Goal: Obtain resource: Download file/media

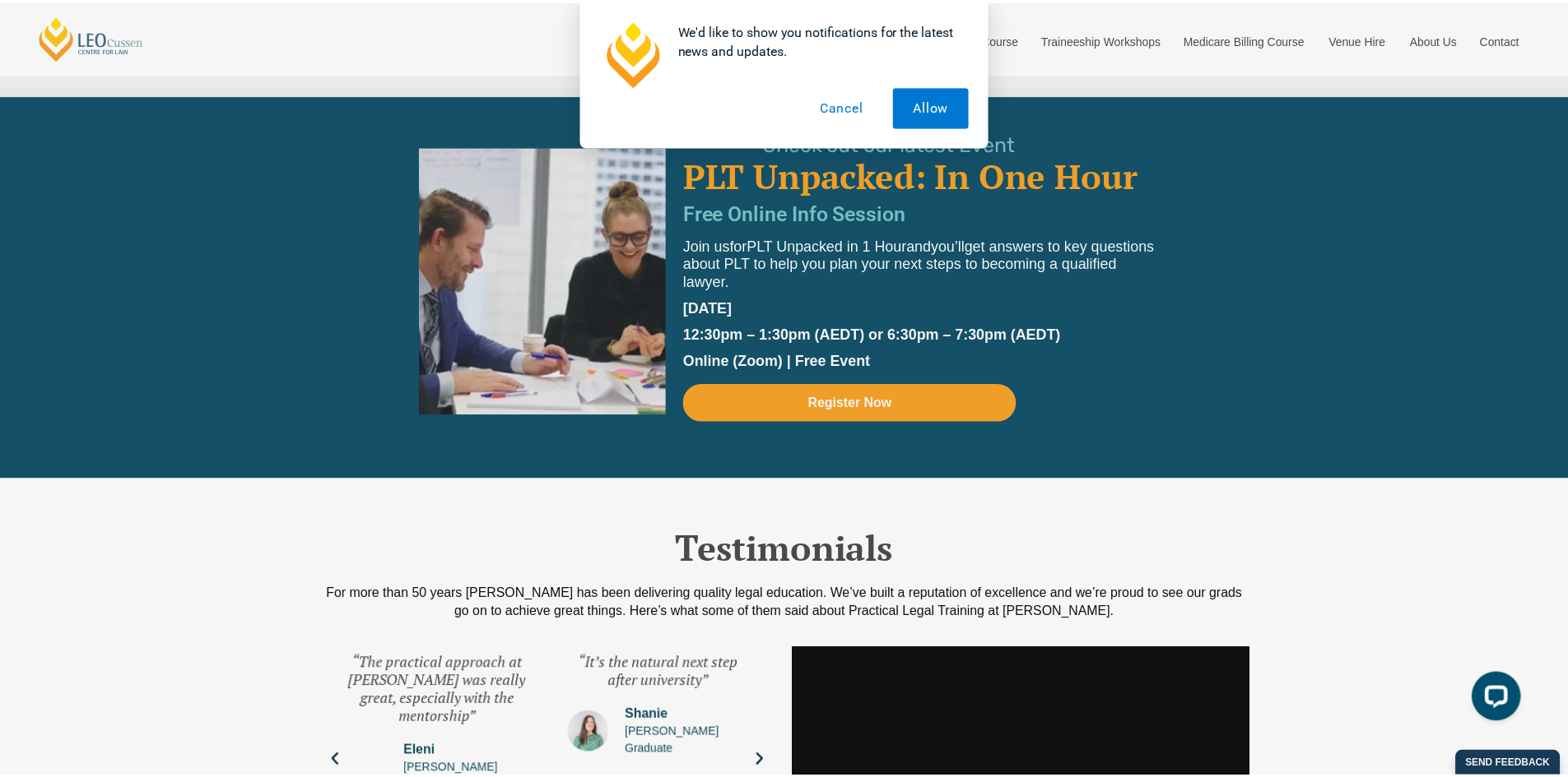
scroll to position [3619, 0]
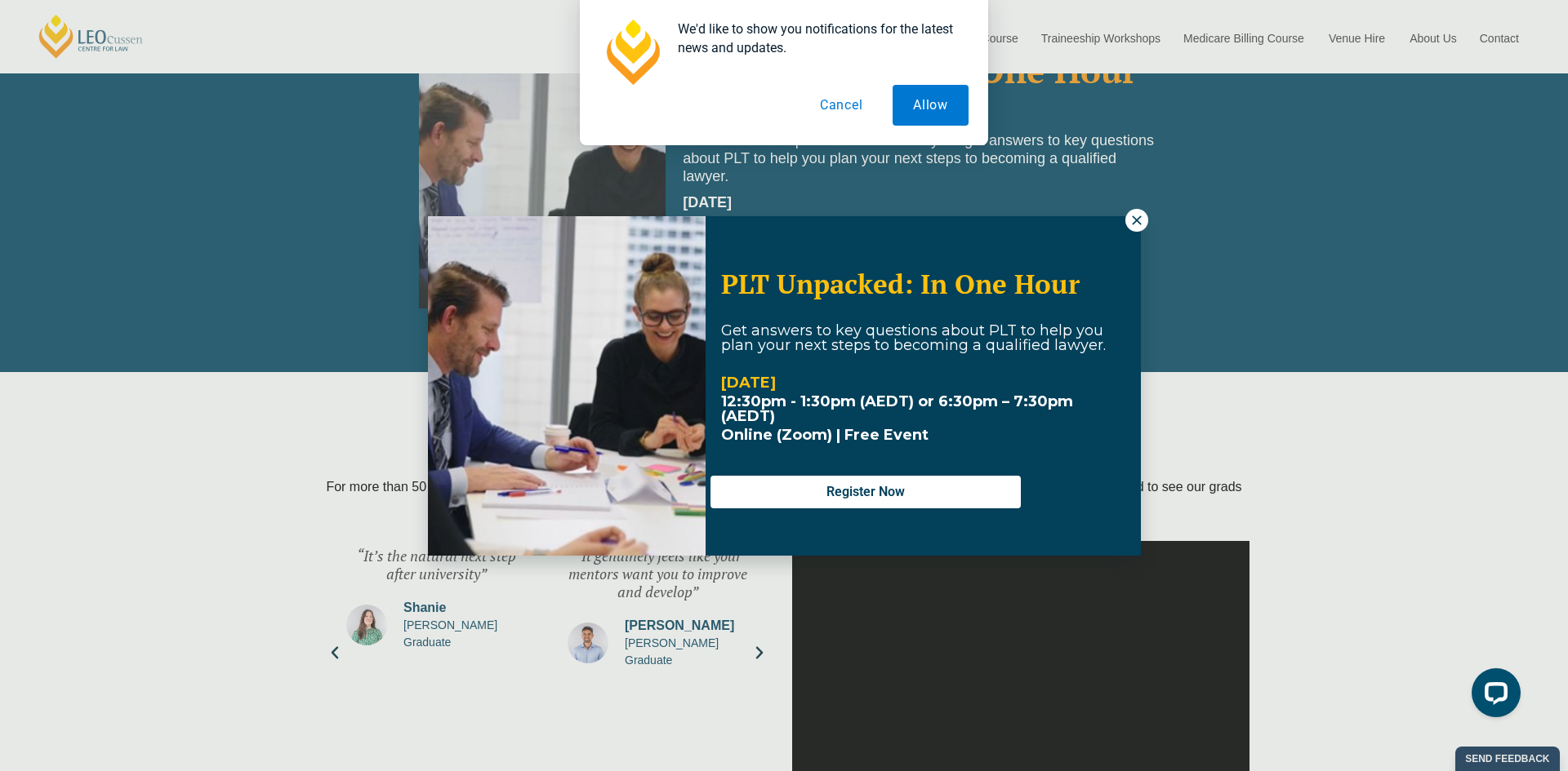
click at [1137, 222] on icon at bounding box center [1136, 220] width 9 height 9
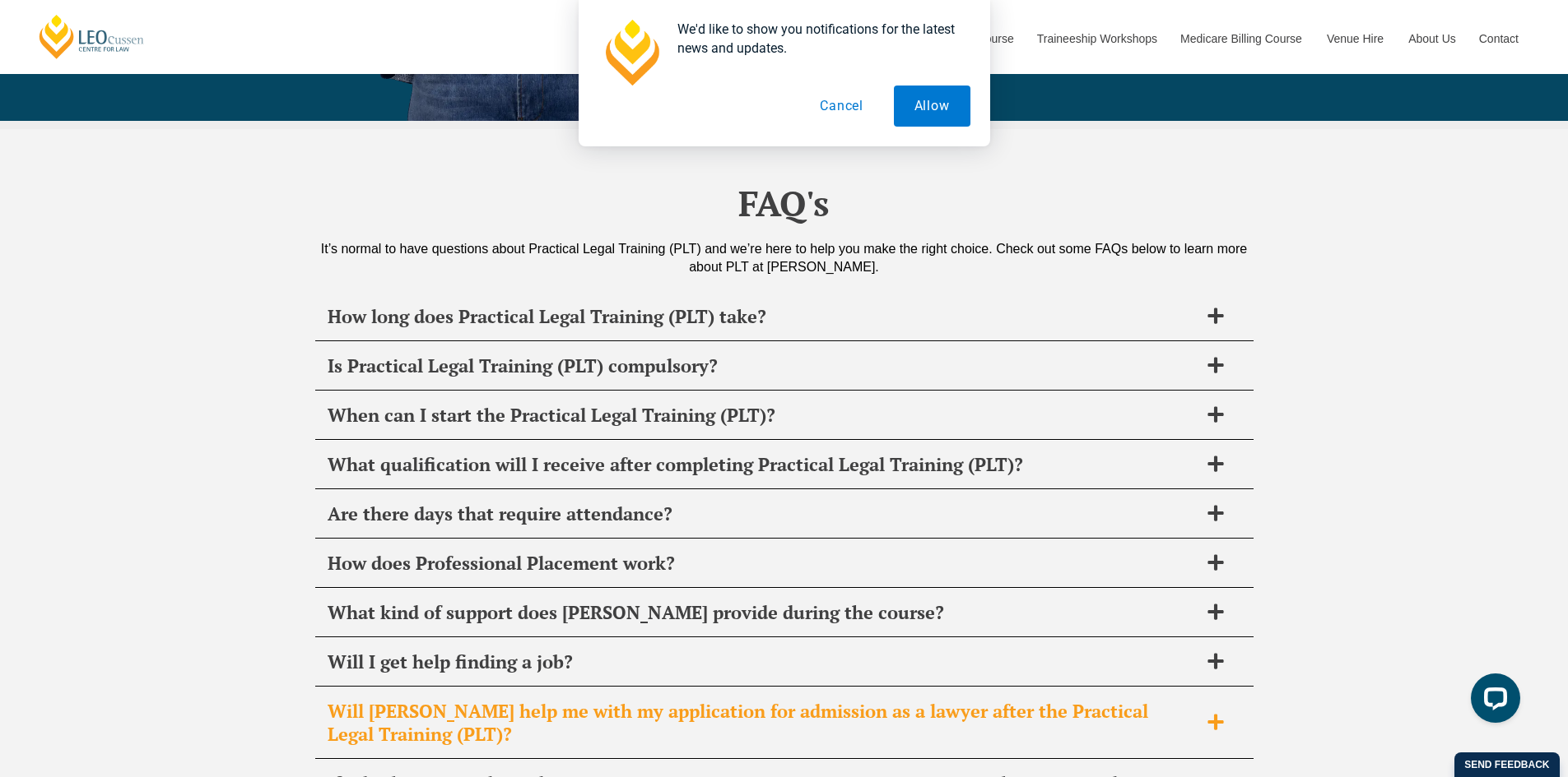
scroll to position [7733, 0]
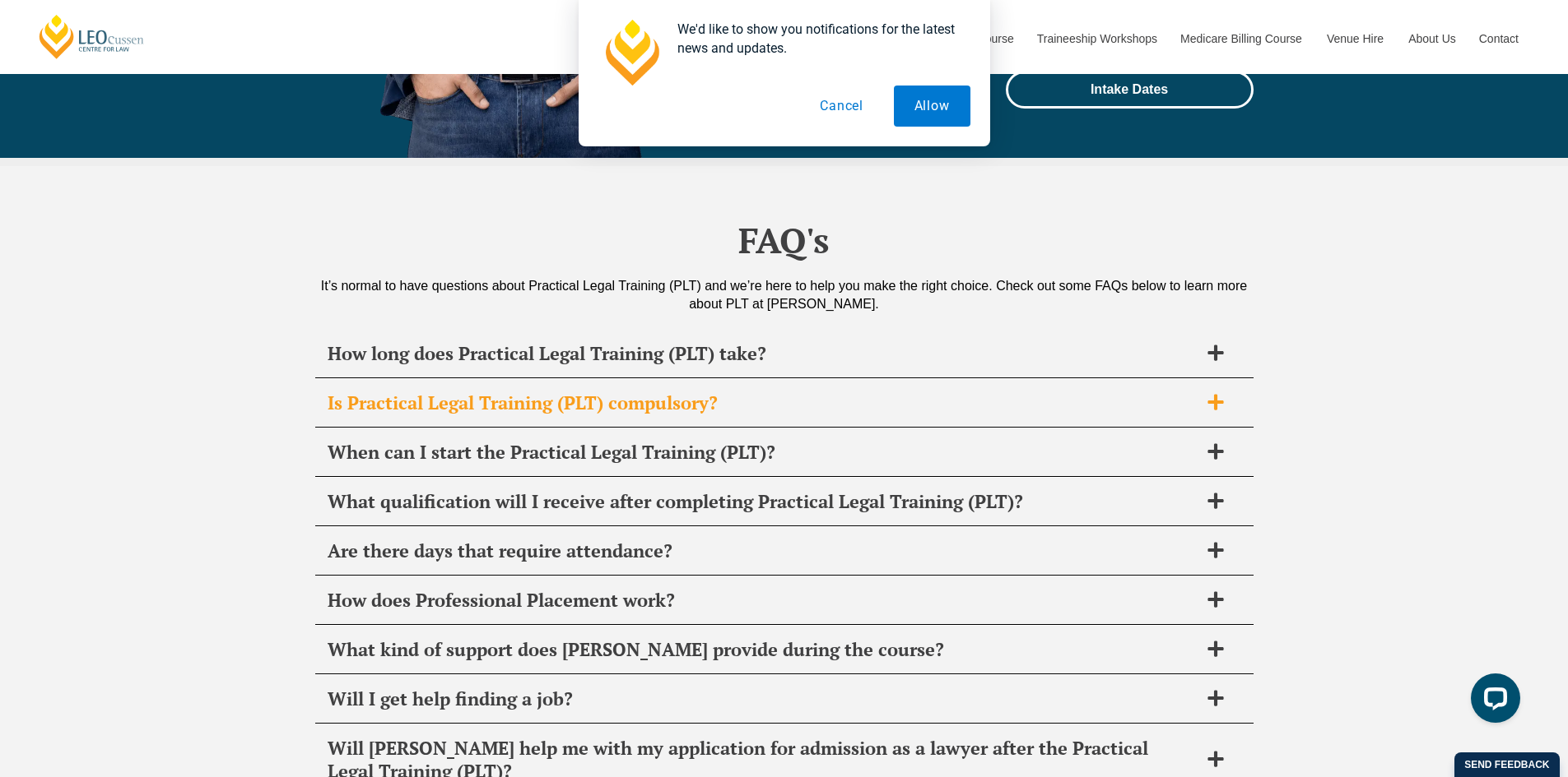
click at [1226, 393] on span at bounding box center [1215, 403] width 34 height 21
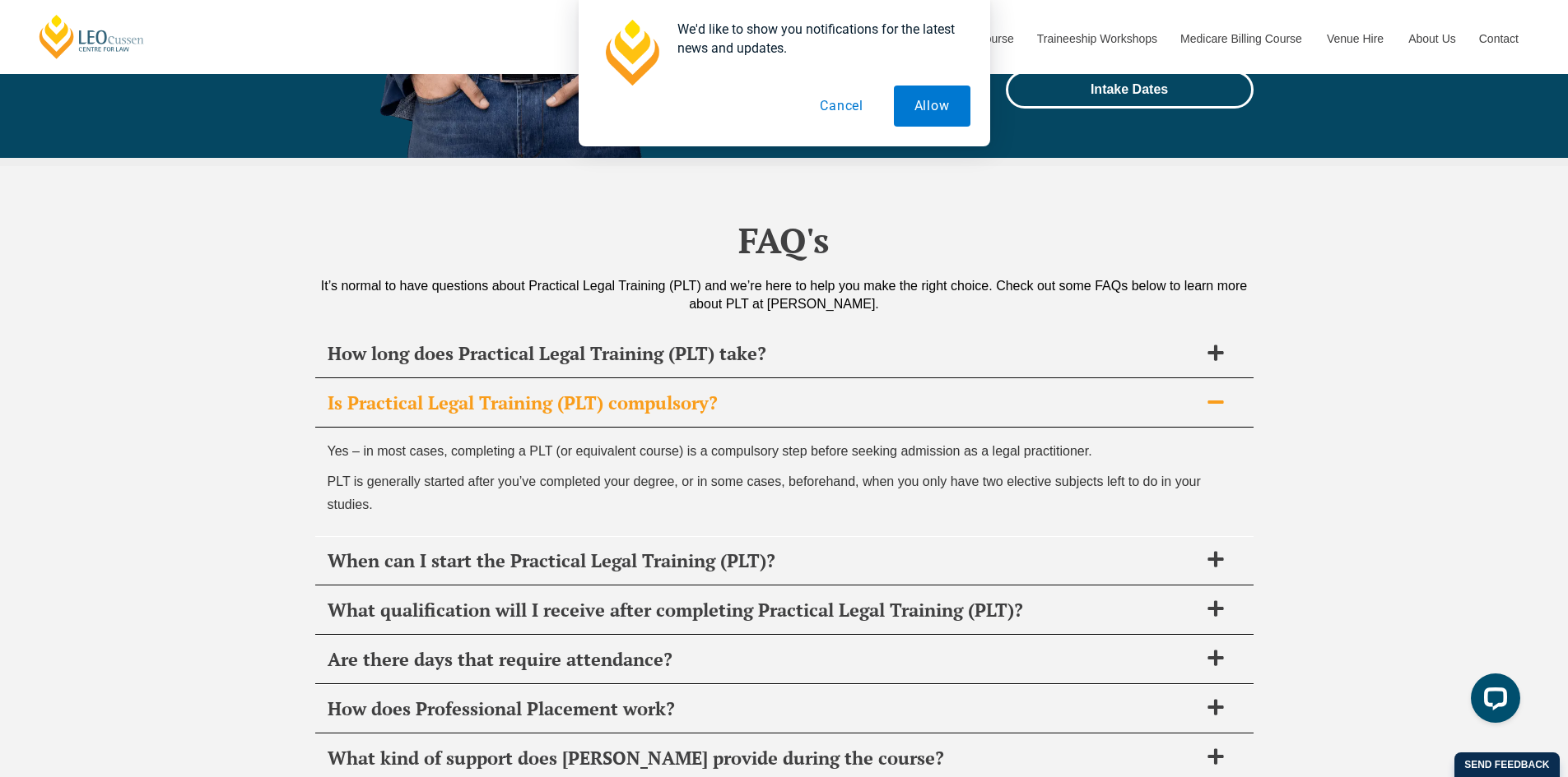
click at [1224, 393] on icon at bounding box center [1216, 402] width 18 height 18
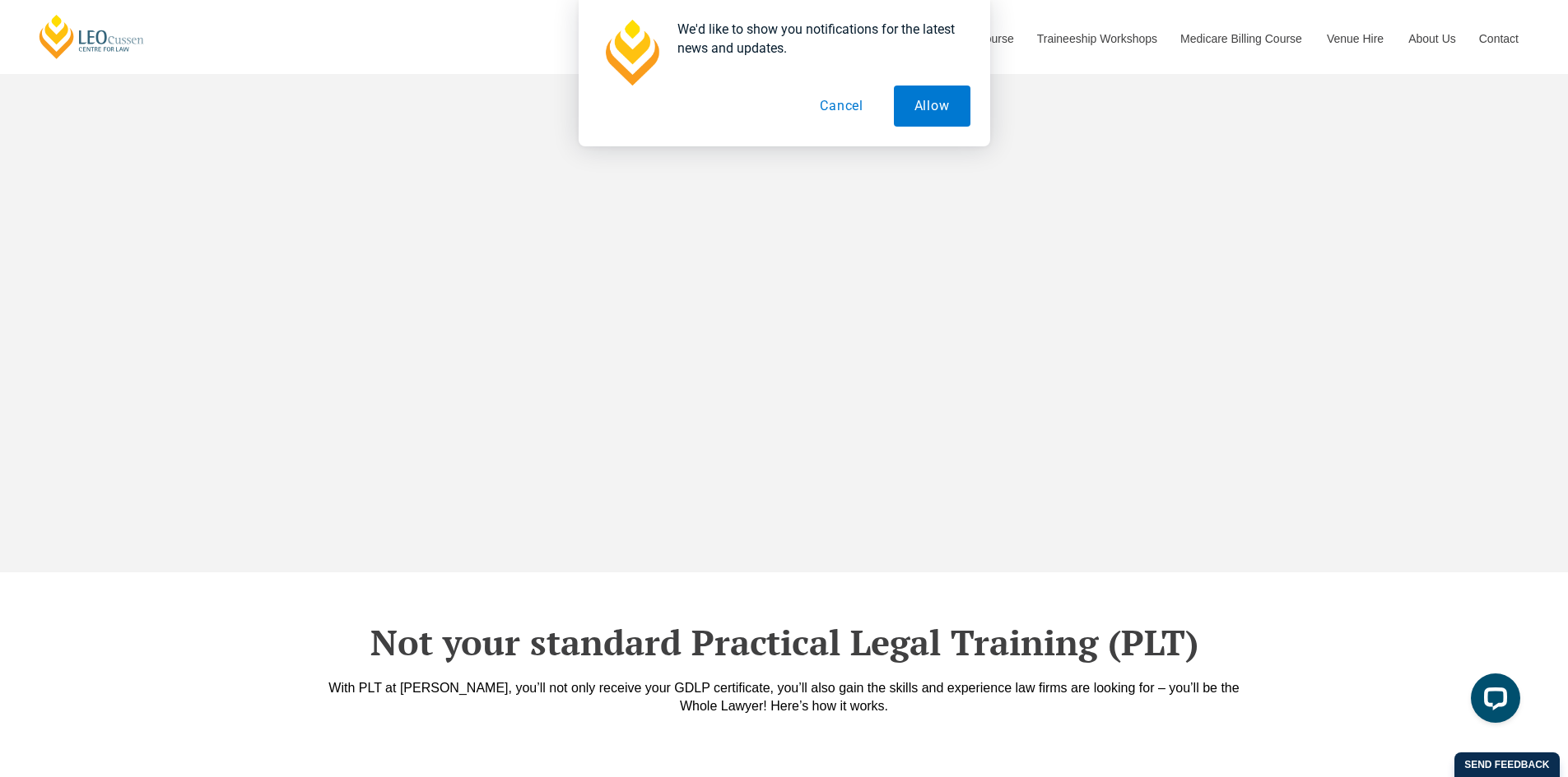
scroll to position [0, 0]
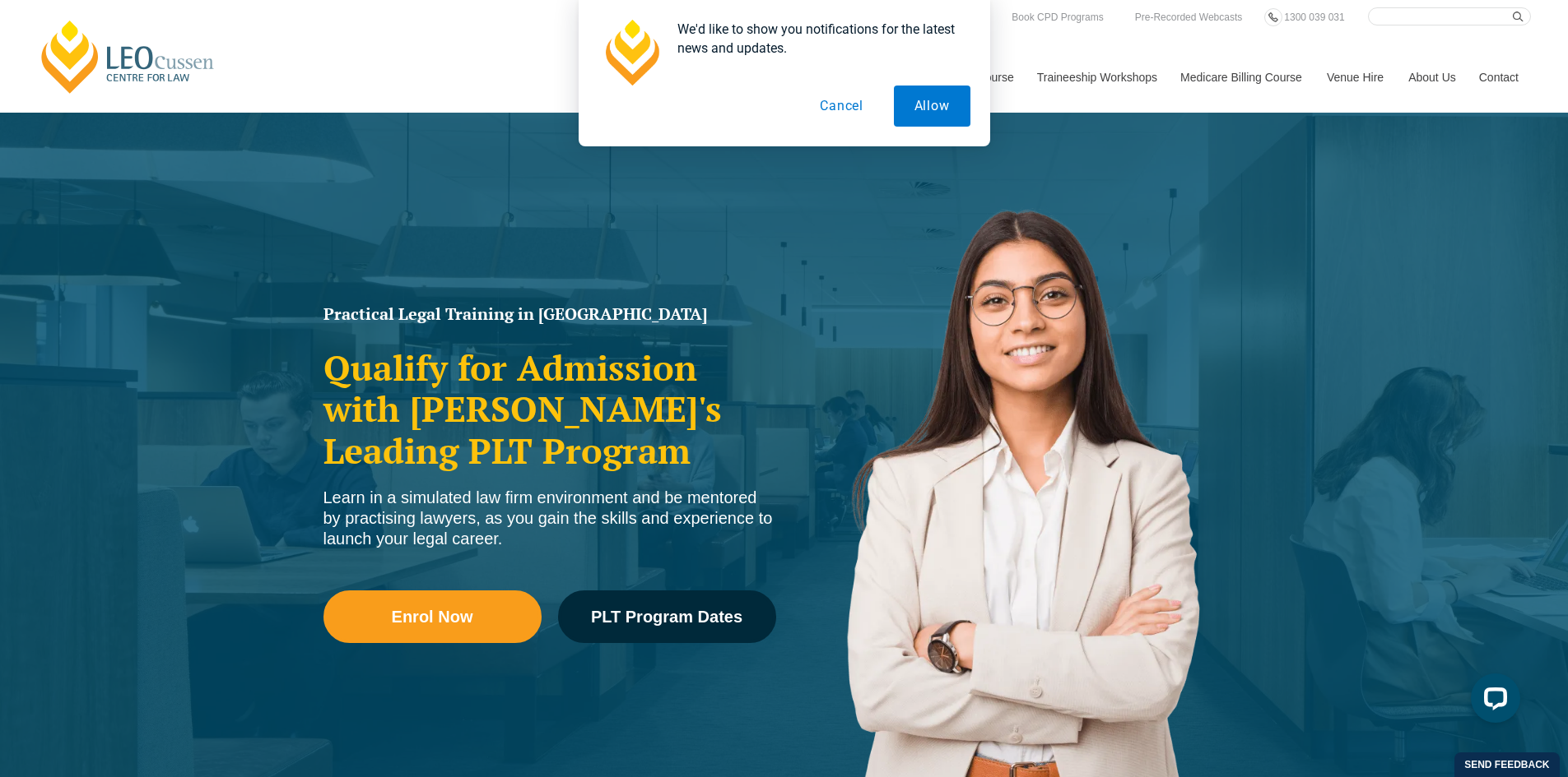
click at [855, 106] on button "Cancel" at bounding box center [841, 106] width 85 height 41
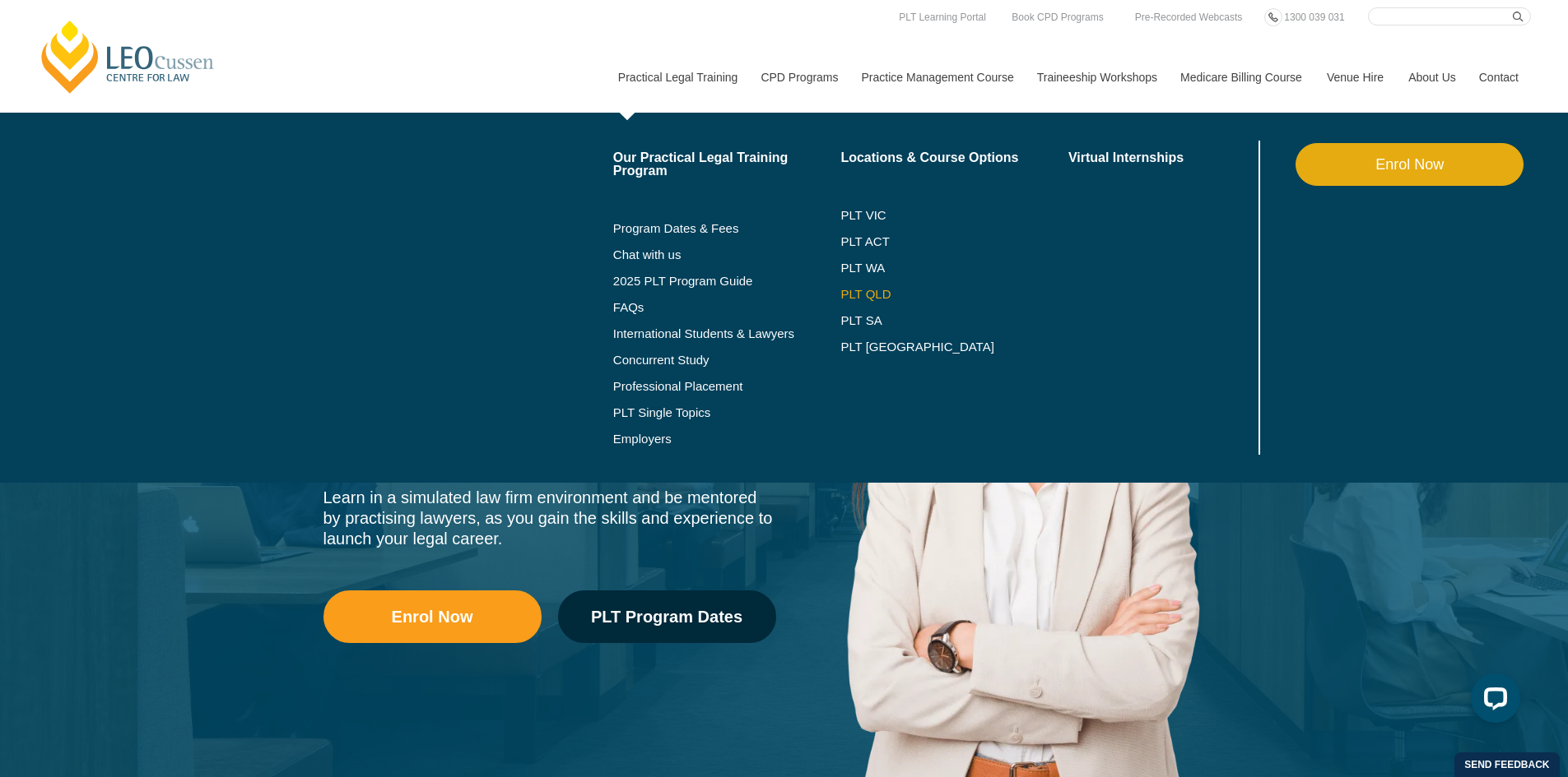
click at [861, 296] on link "PLT QLD" at bounding box center [955, 295] width 228 height 13
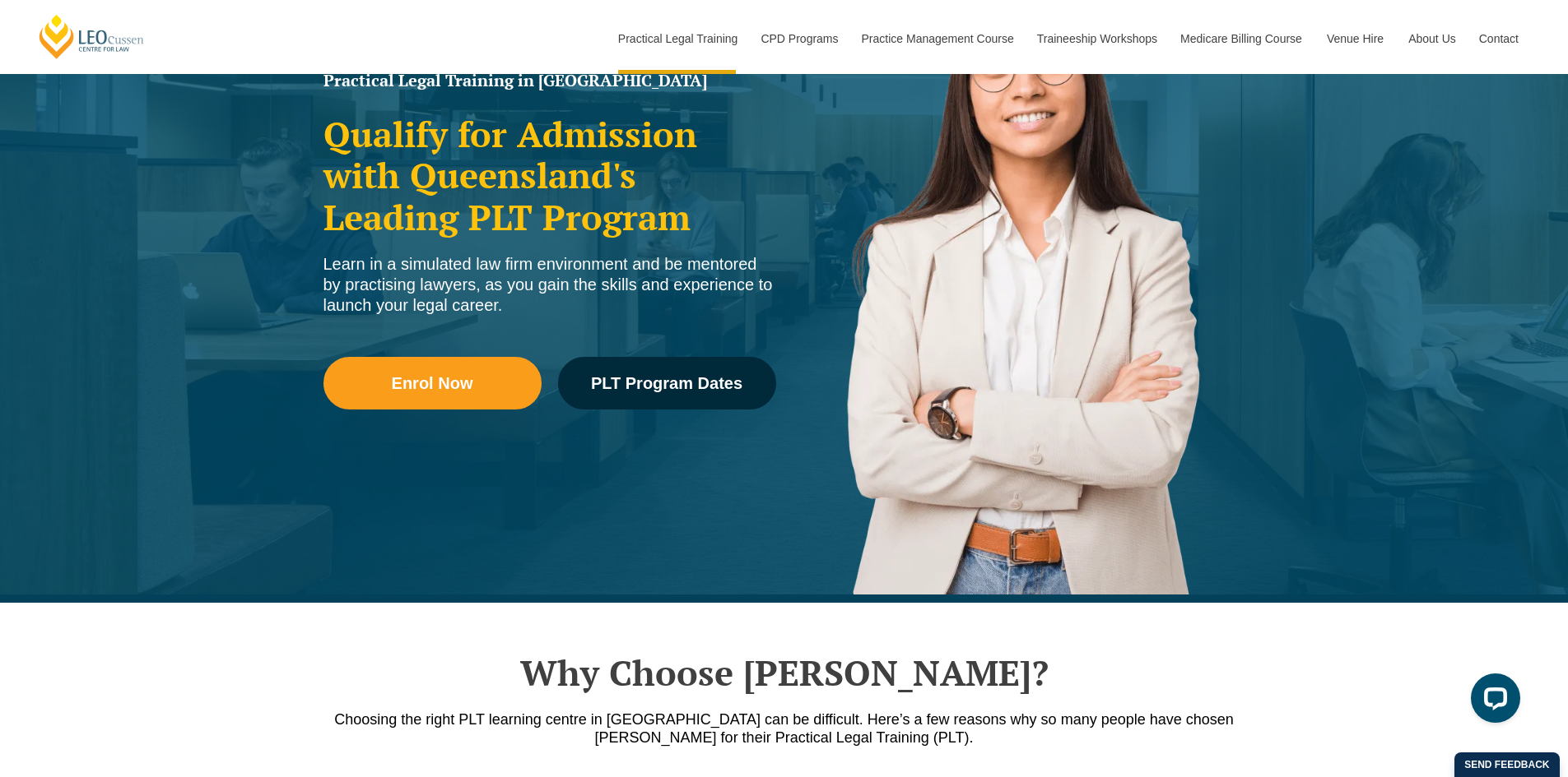
scroll to position [329, 0]
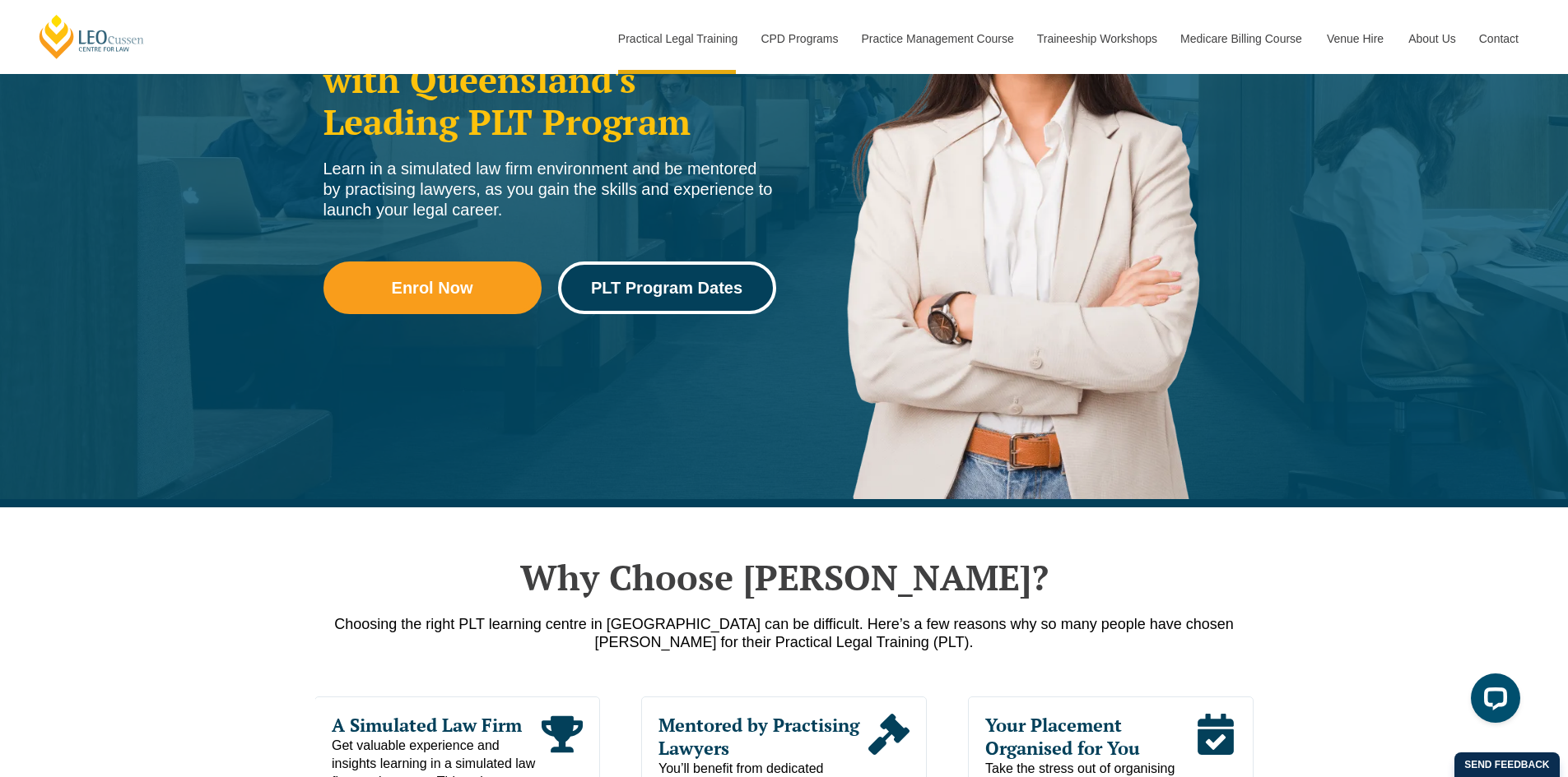
click at [680, 291] on span "PLT Program Dates" at bounding box center [667, 288] width 152 height 17
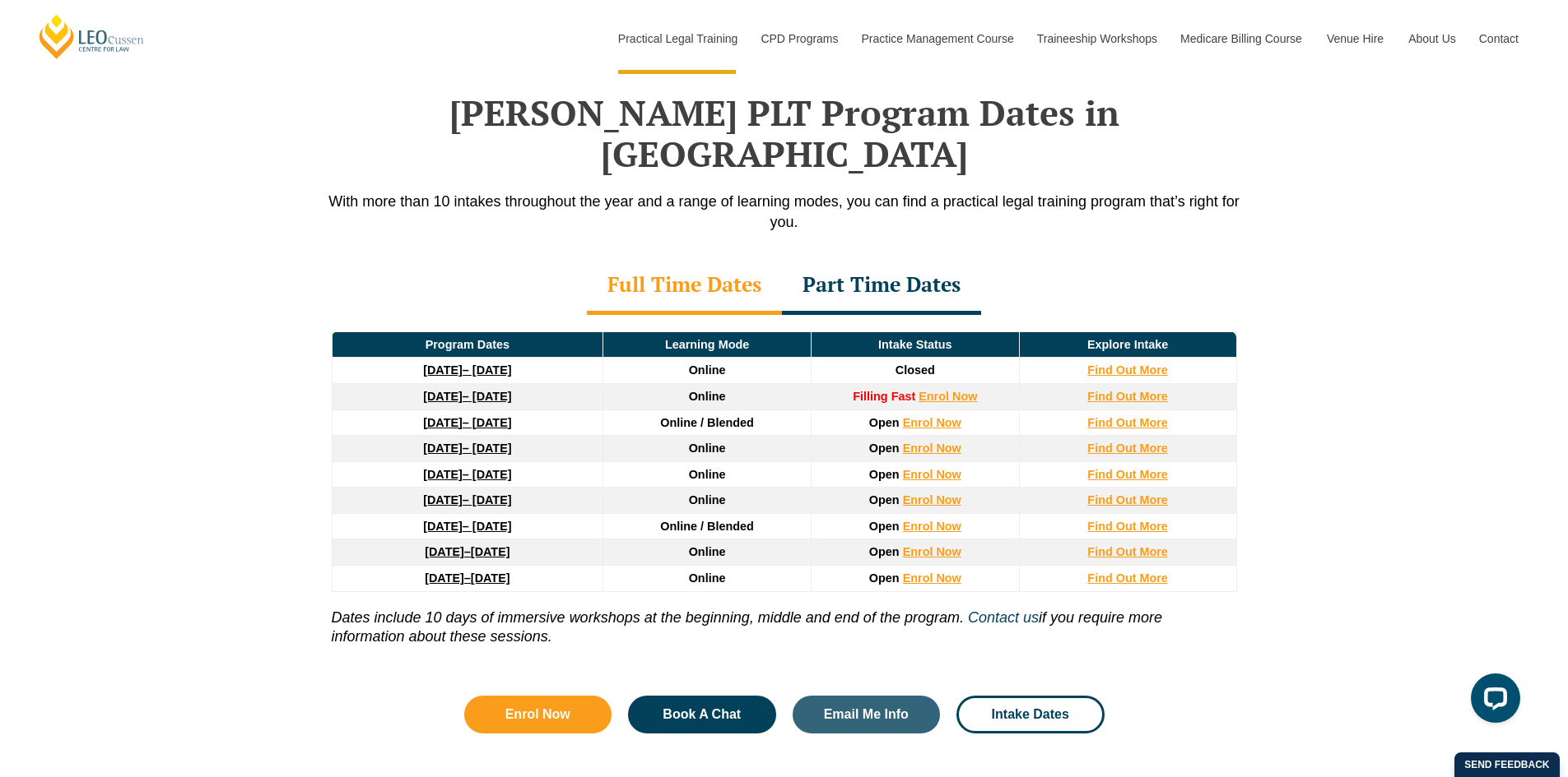
scroll to position [2147, 0]
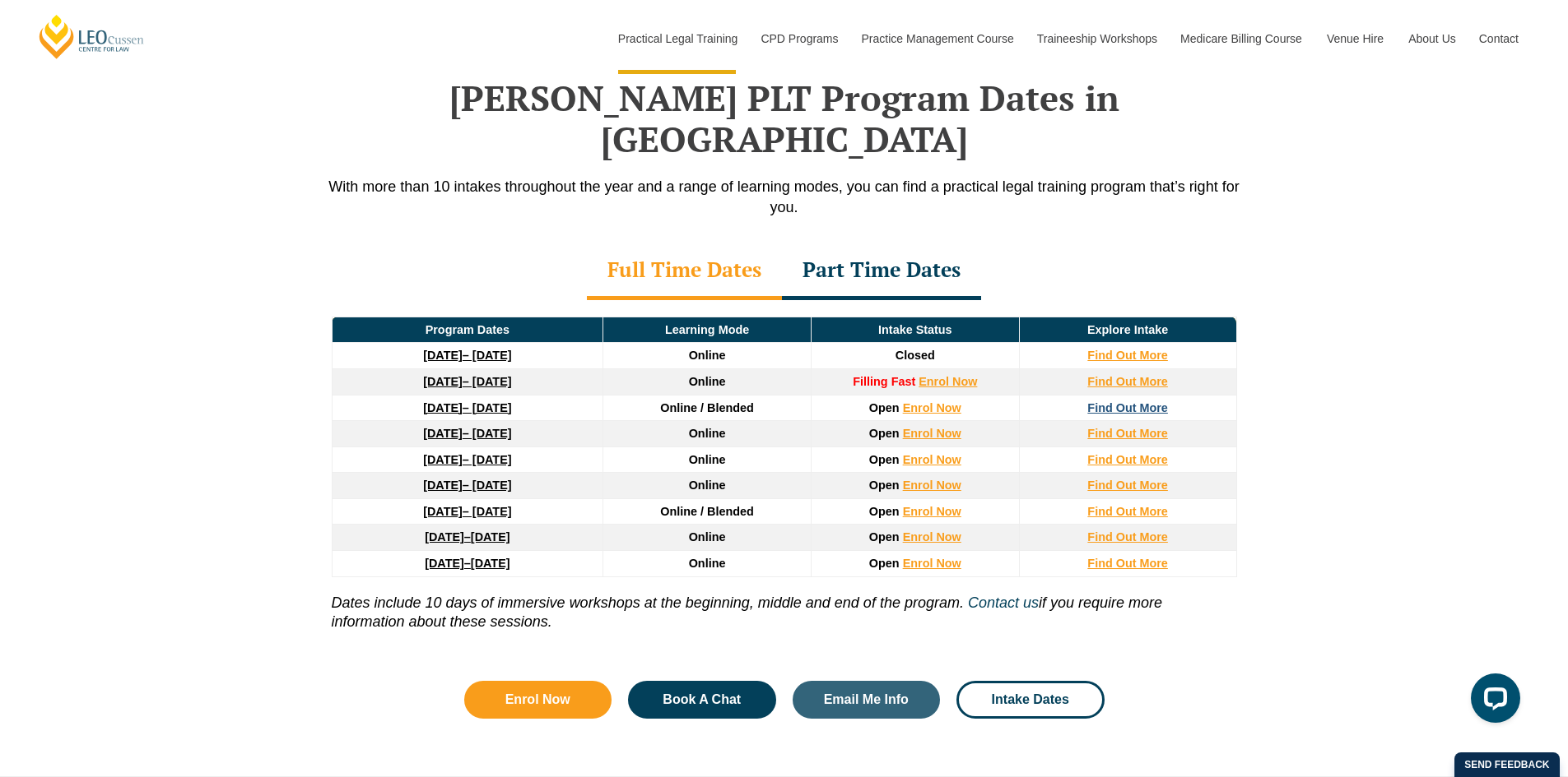
click at [1112, 401] on strong "Find Out More" at bounding box center [1127, 408] width 81 height 13
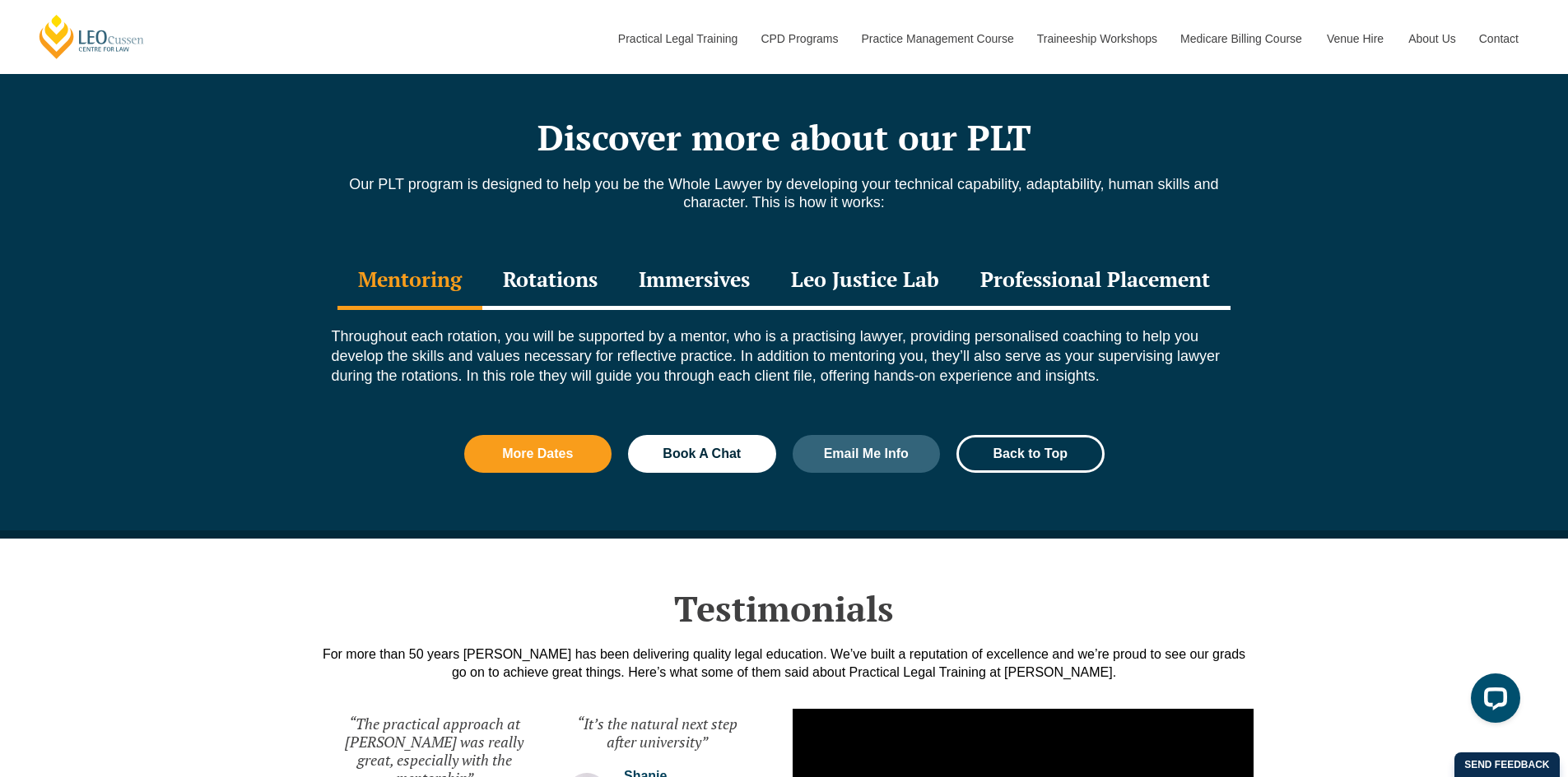
scroll to position [2139, 0]
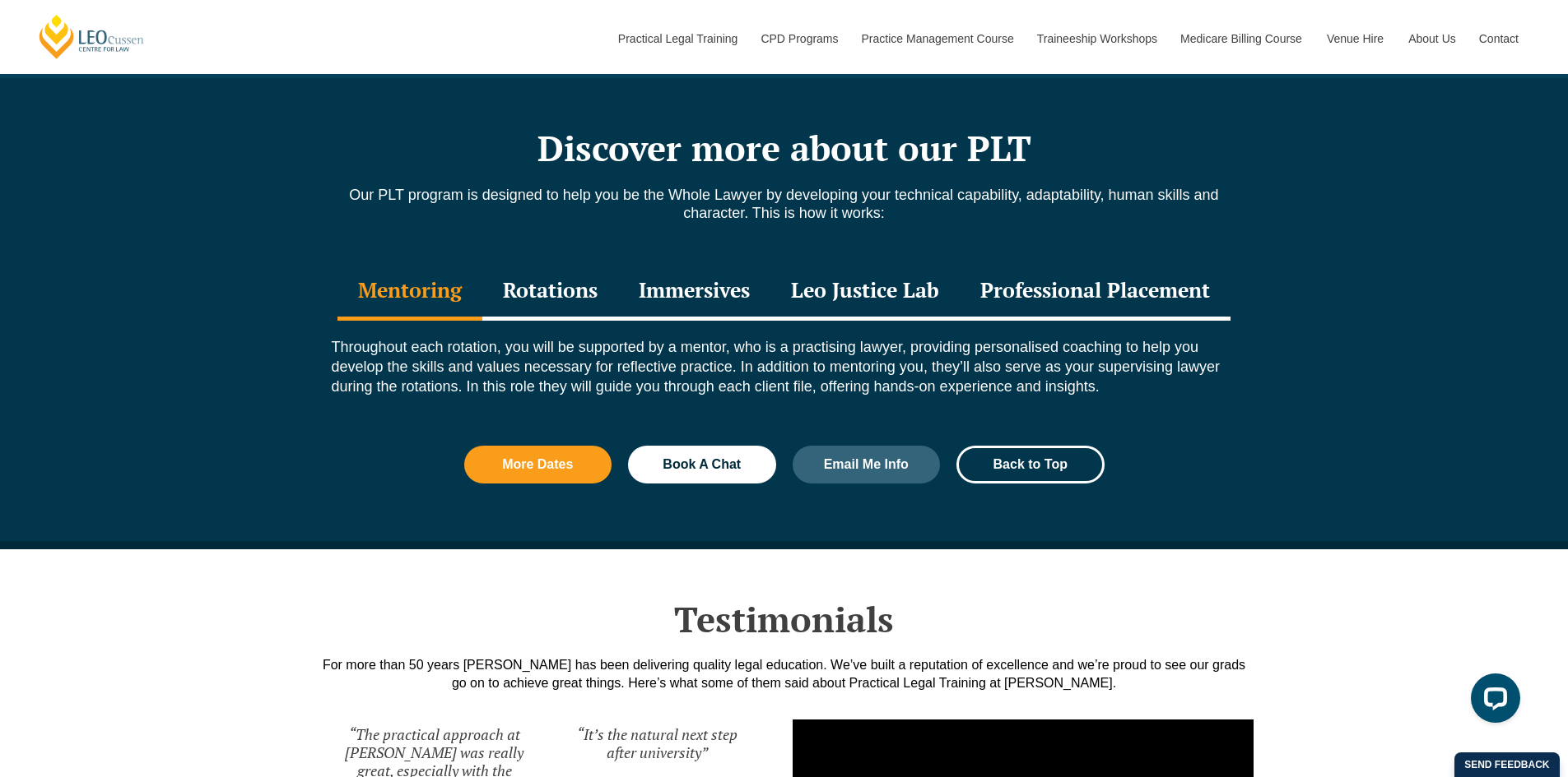
click at [722, 278] on div "Immersives" at bounding box center [694, 291] width 152 height 57
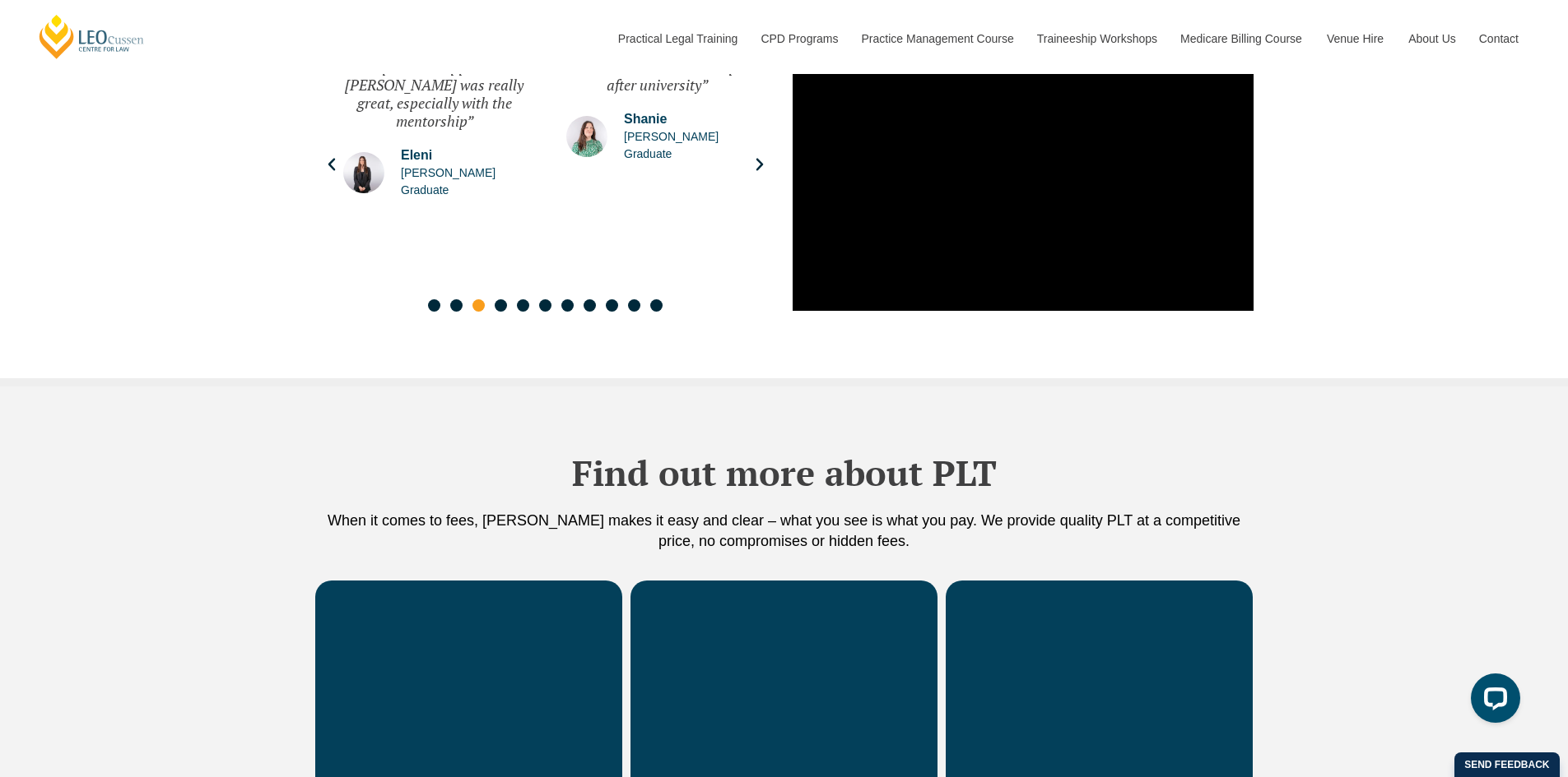
scroll to position [3126, 0]
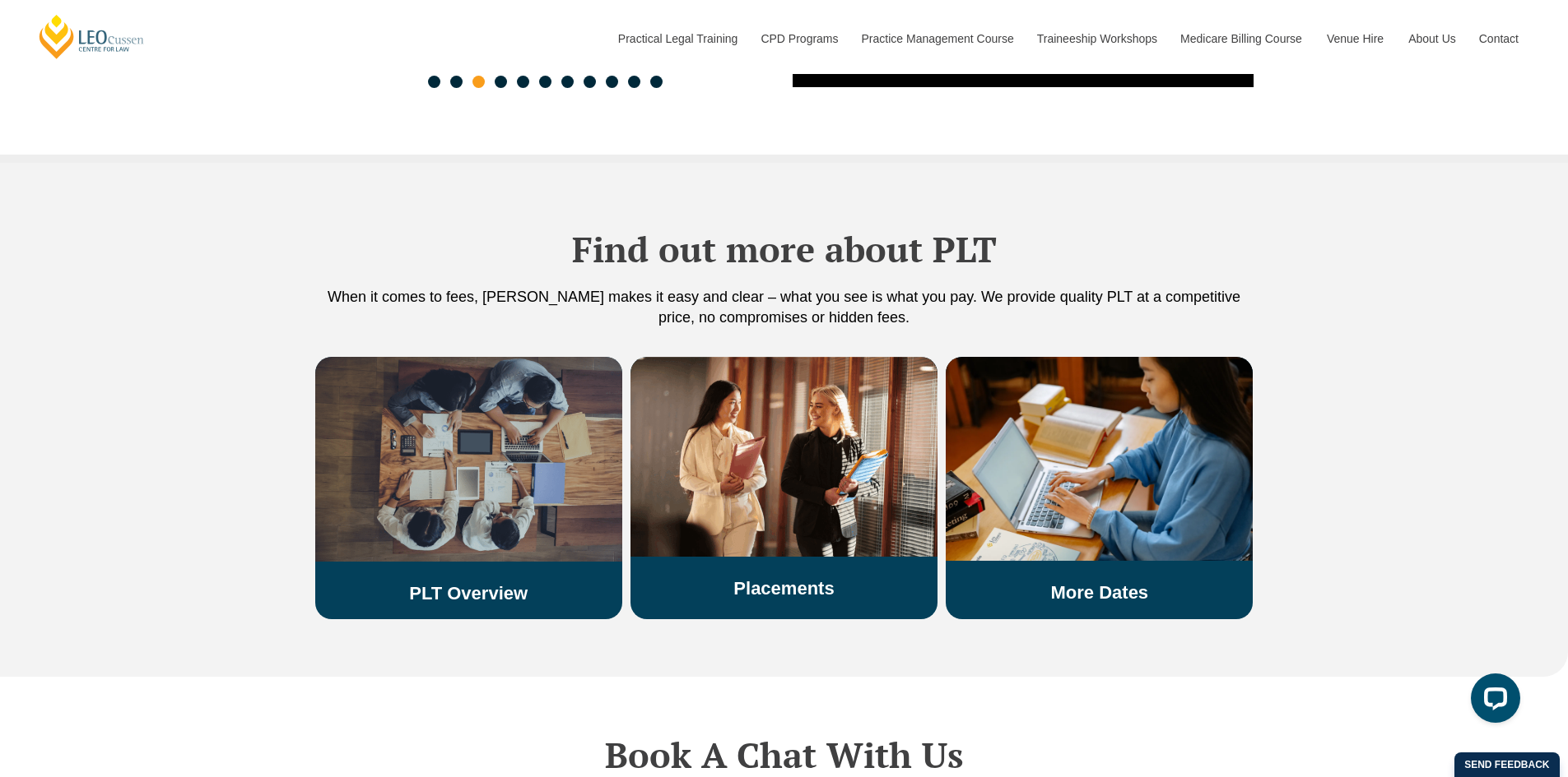
click at [497, 583] on link "PLT Overview" at bounding box center [468, 593] width 118 height 21
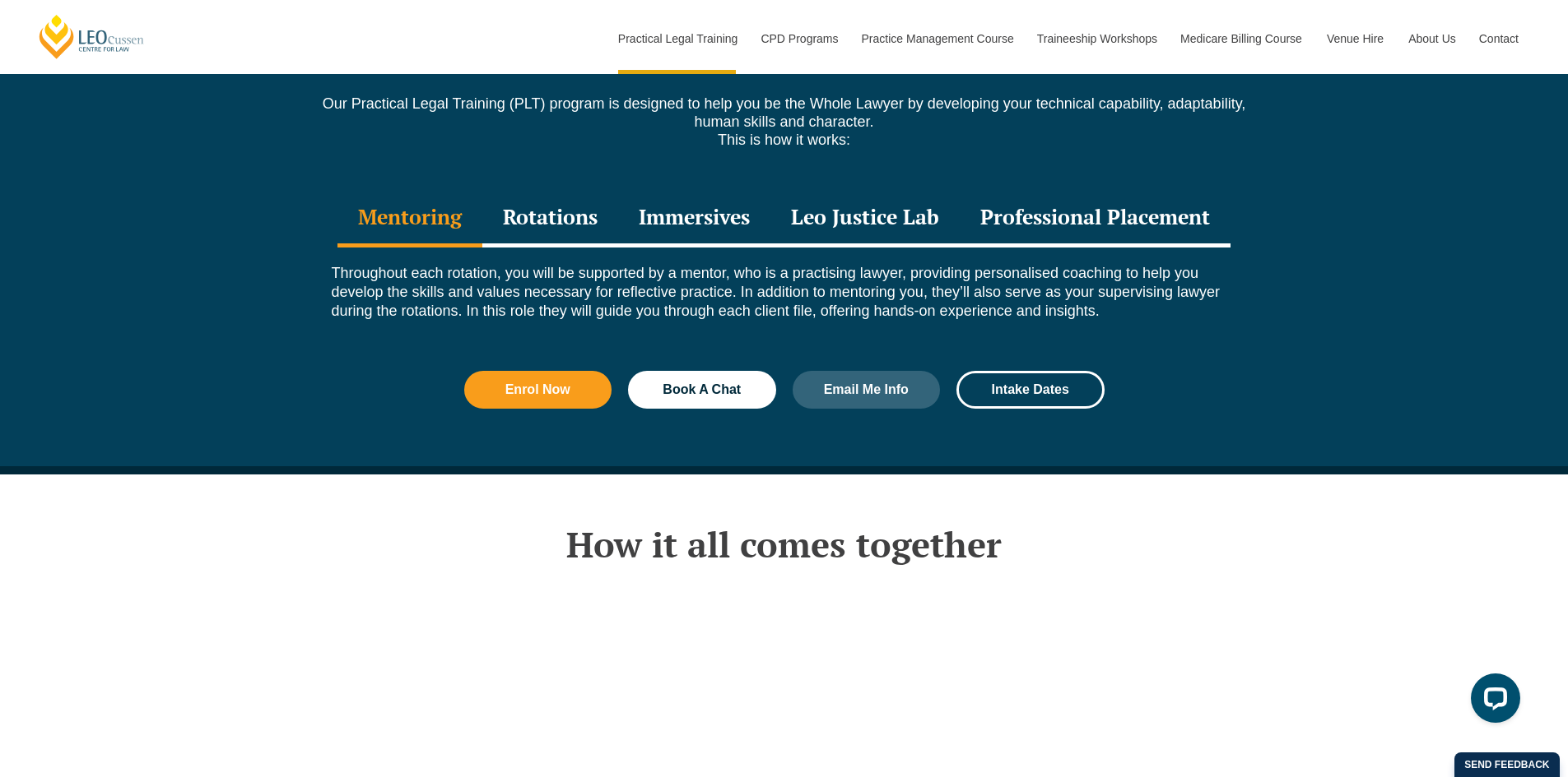
scroll to position [2304, 0]
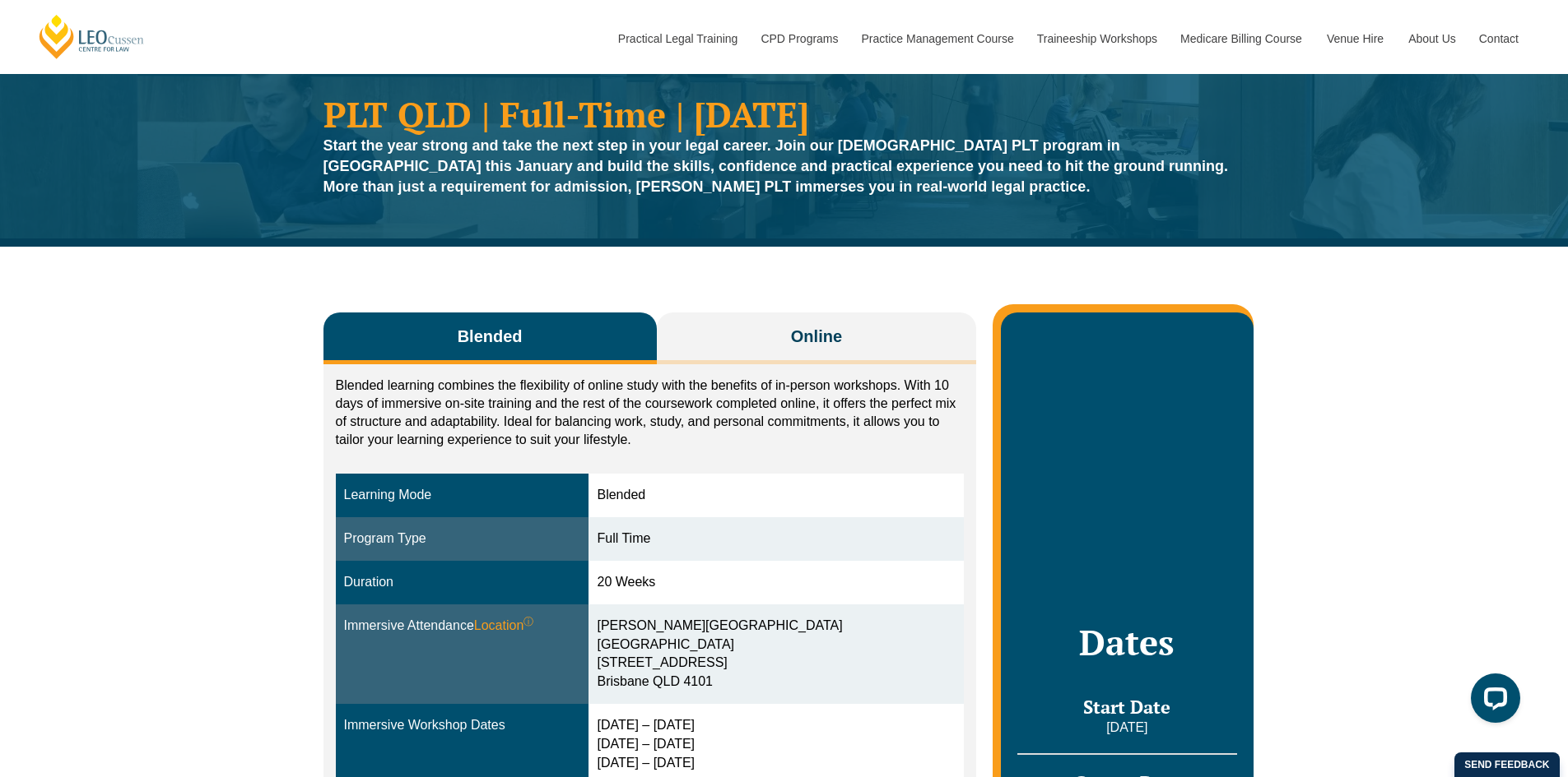
scroll to position [82, 0]
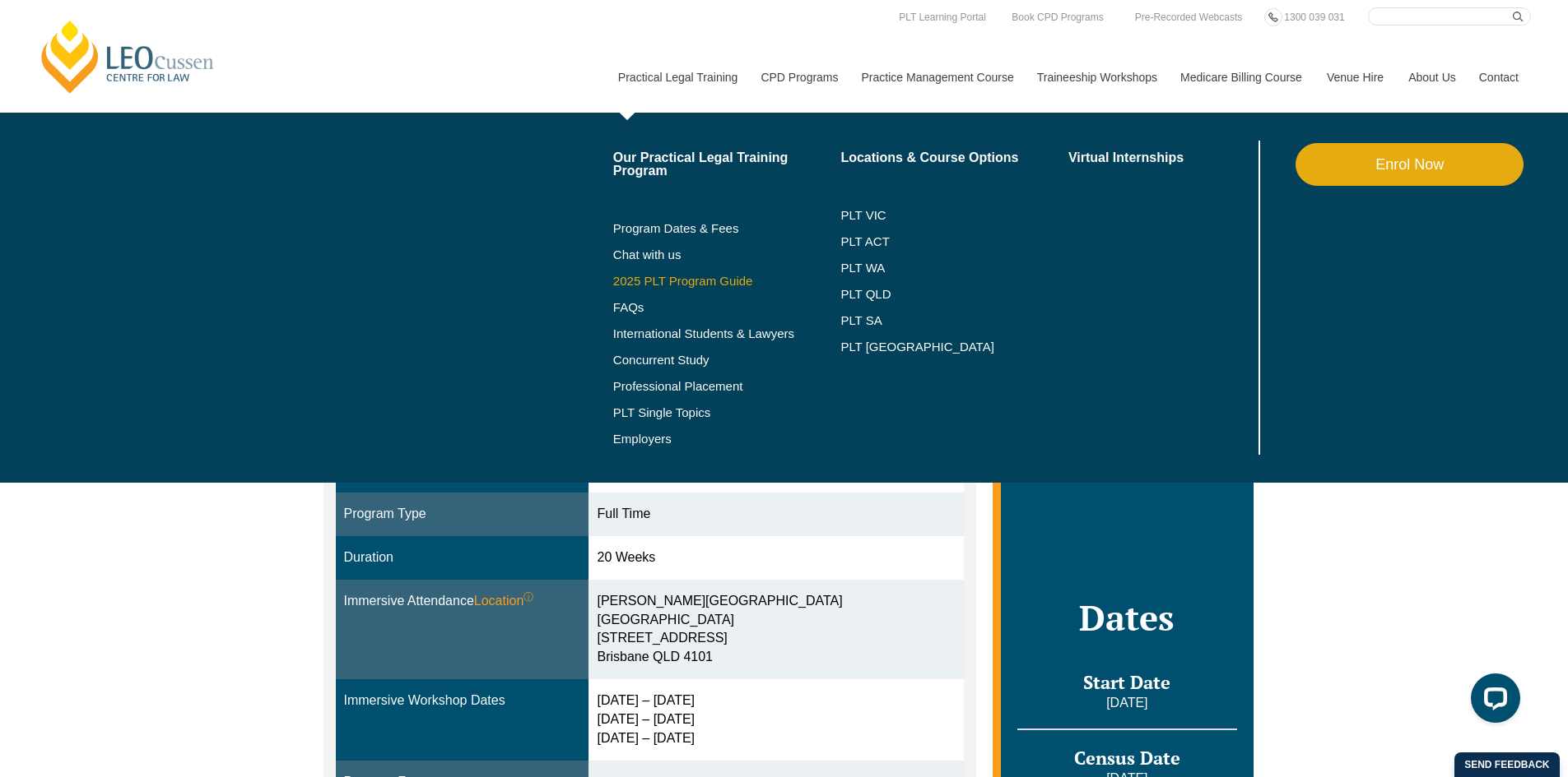
click at [662, 280] on link "2025 PLT Program Guide" at bounding box center [707, 281] width 187 height 13
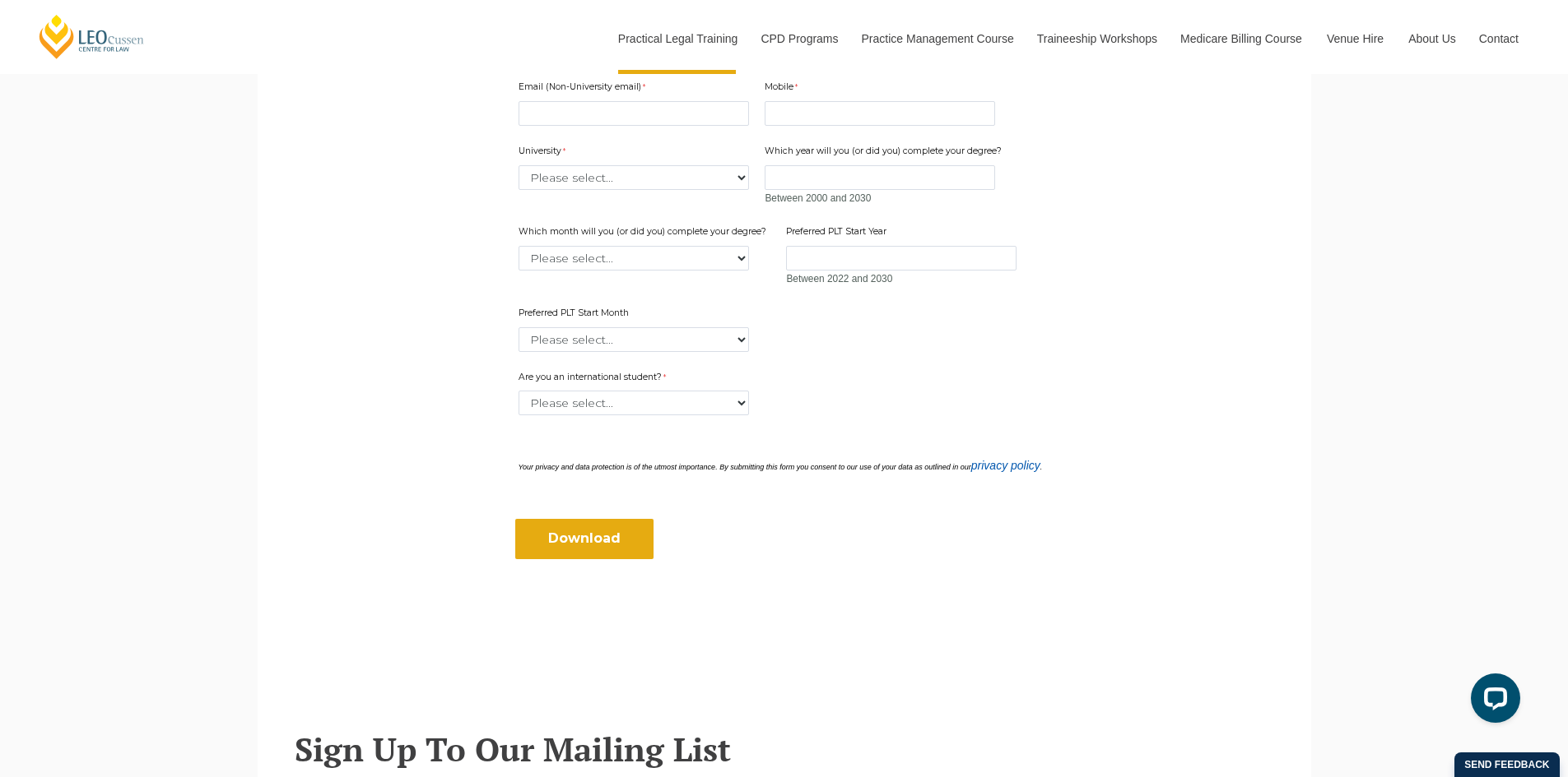
scroll to position [740, 0]
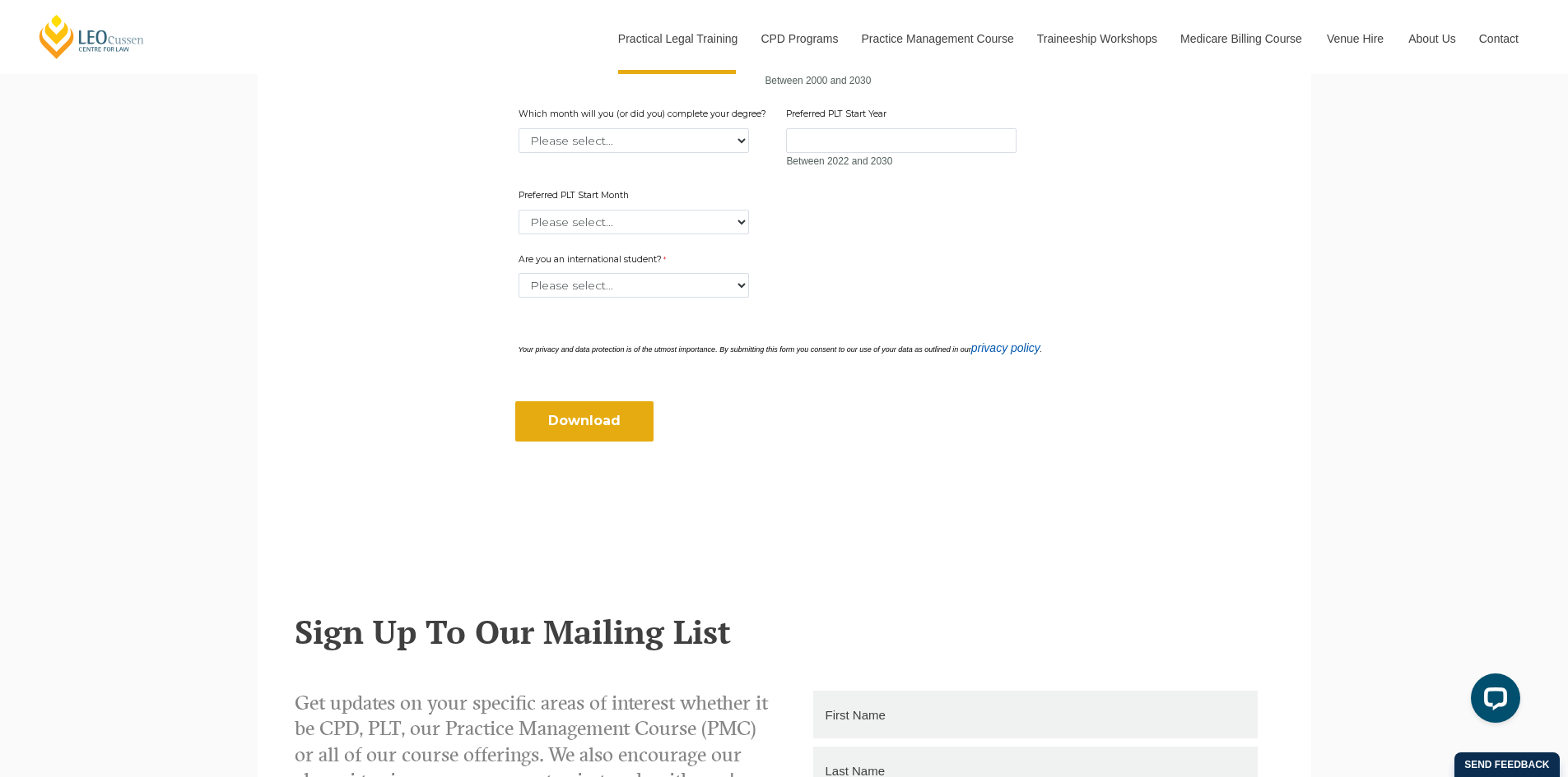
drag, startPoint x: 607, startPoint y: 416, endPoint x: 938, endPoint y: 118, distance: 445.4
click at [607, 416] on input "Download" at bounding box center [584, 421] width 138 height 39
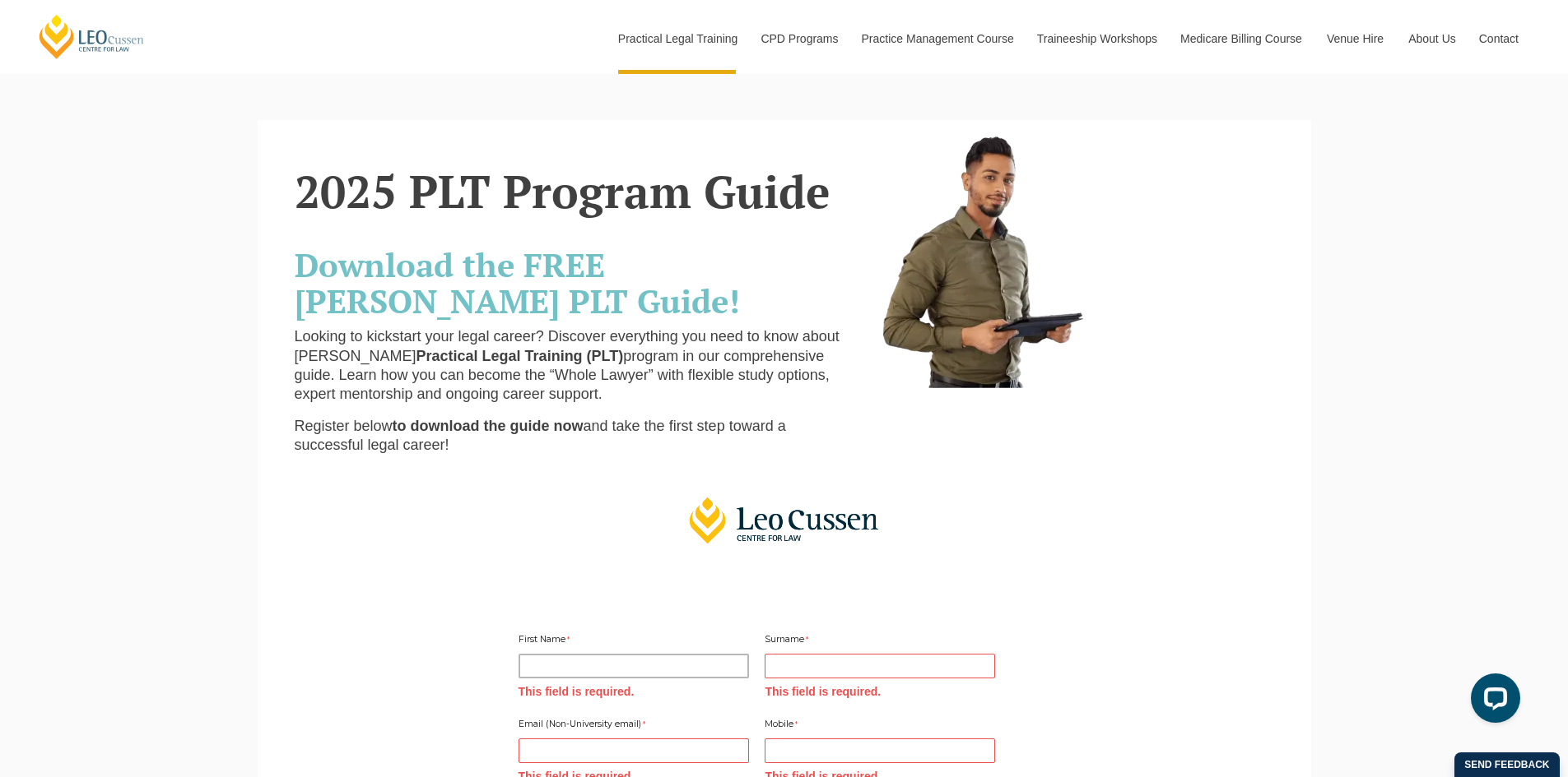
scroll to position [0, 0]
